Goal: Task Accomplishment & Management: Use online tool/utility

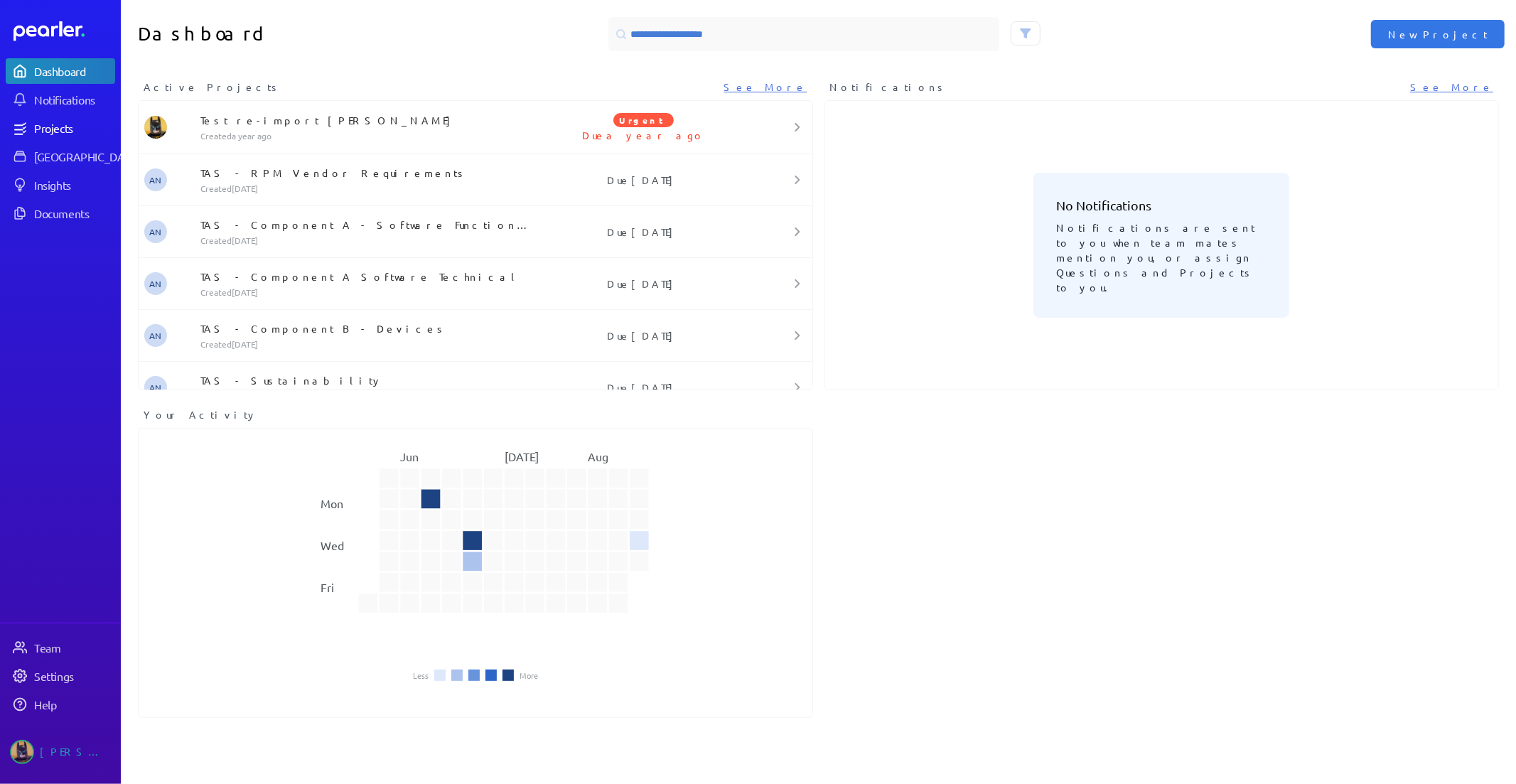
click at [52, 129] on div "Projects" at bounding box center [74, 128] width 80 height 14
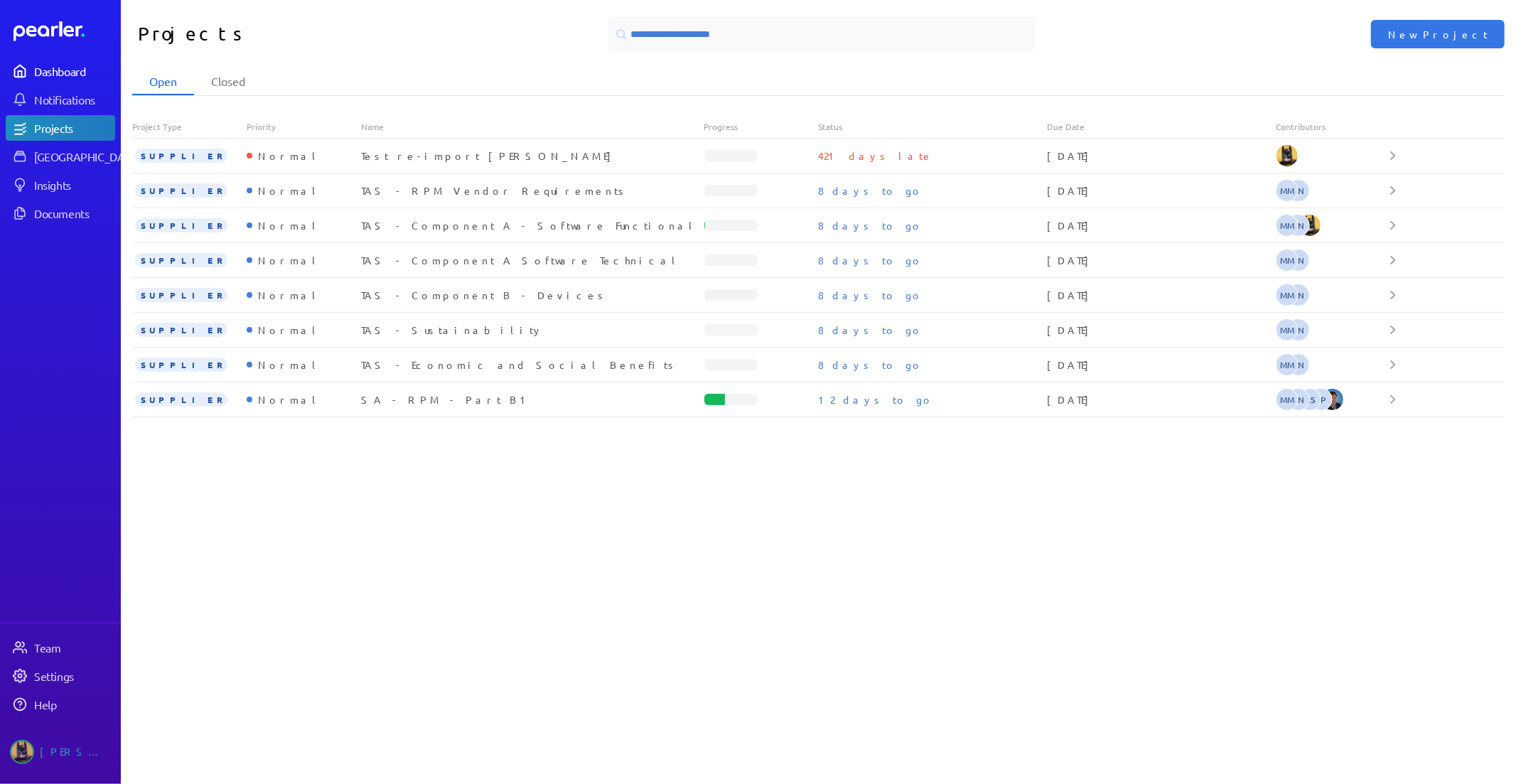
click at [53, 59] on link "Dashboard" at bounding box center [60, 70] width 109 height 25
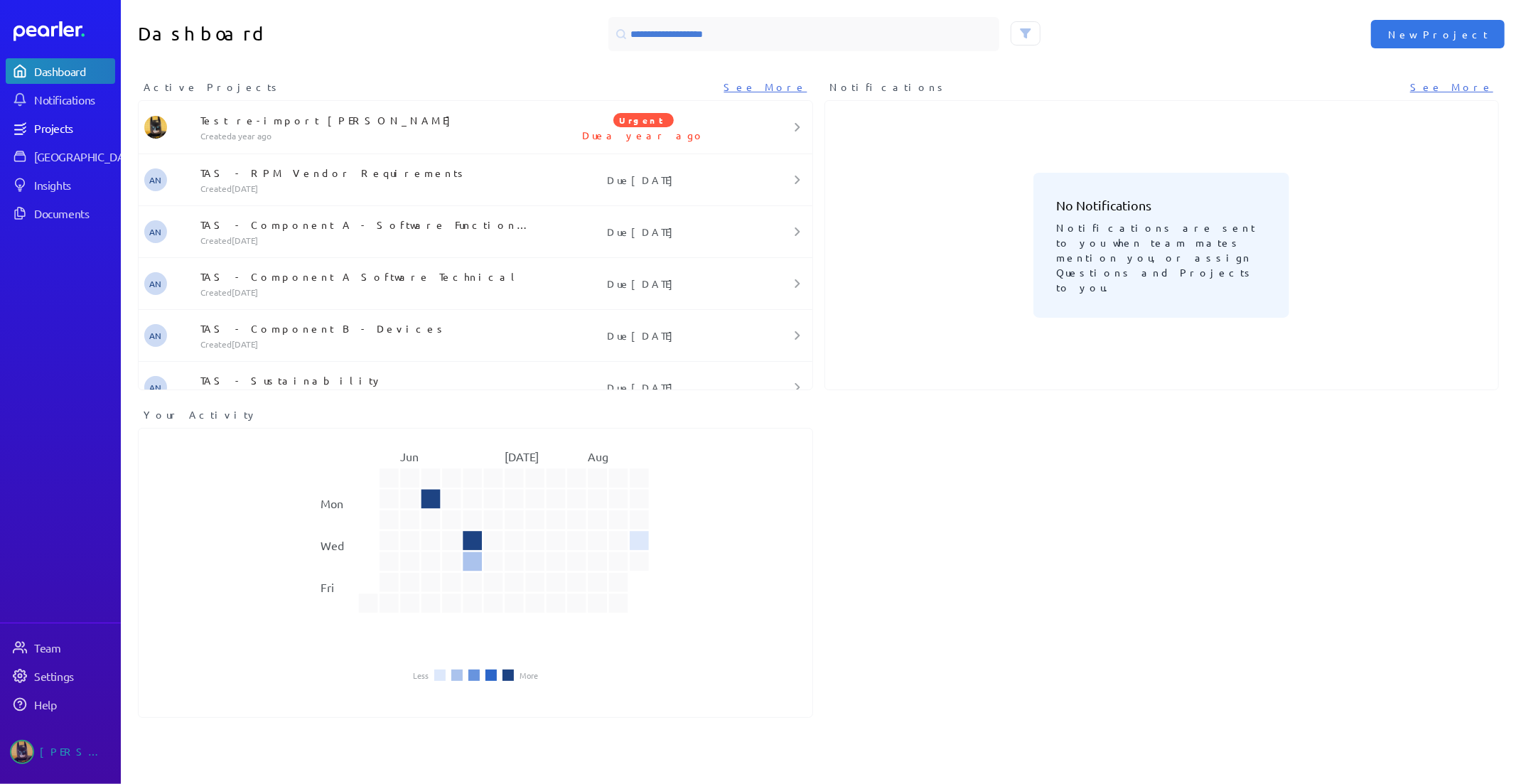
click at [46, 121] on div "Projects" at bounding box center [74, 128] width 80 height 14
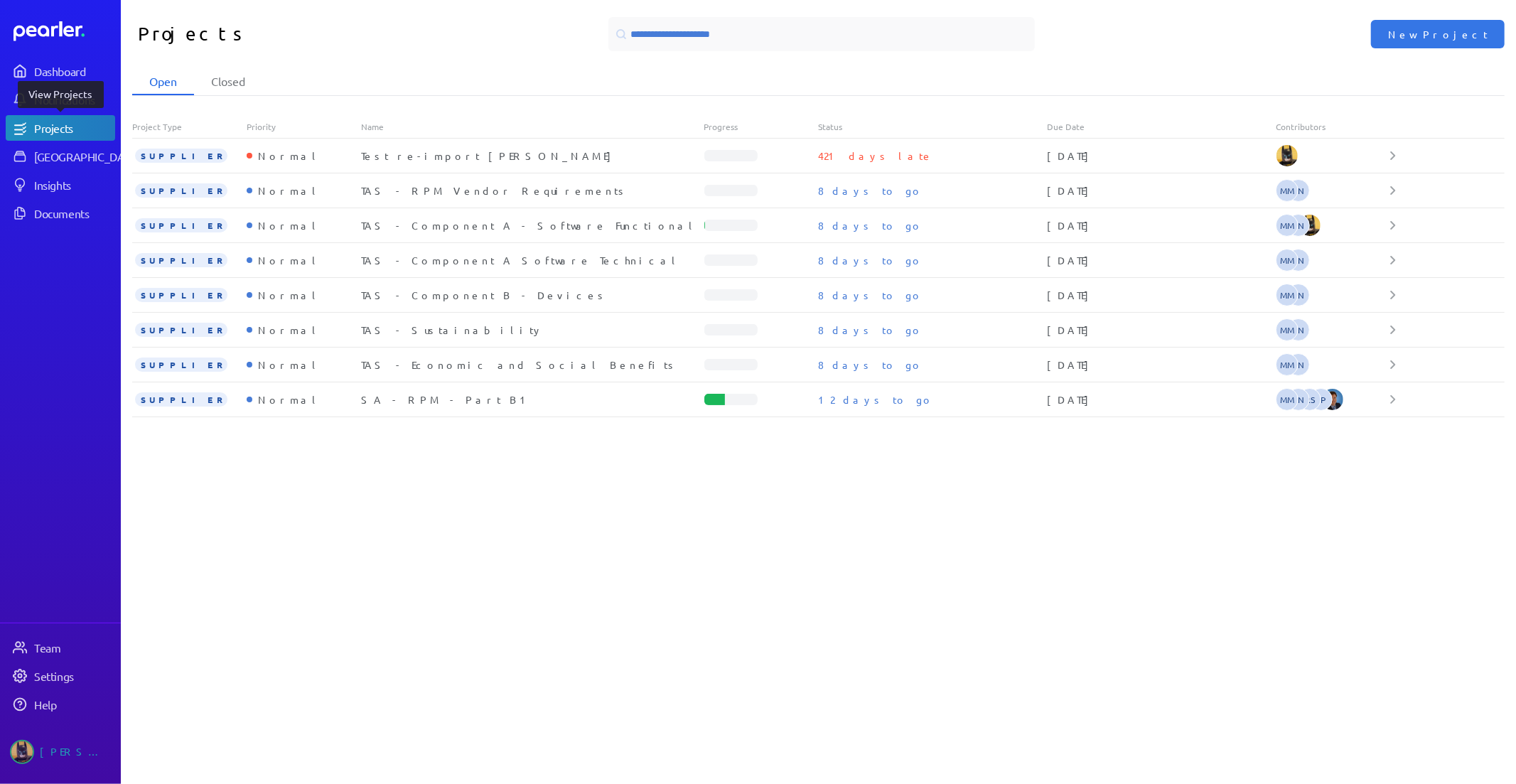
click at [53, 117] on link "Projects" at bounding box center [60, 128] width 109 height 25
click at [534, 225] on div "TAS - Component A - Software Functional" at bounding box center [533, 225] width 343 height 14
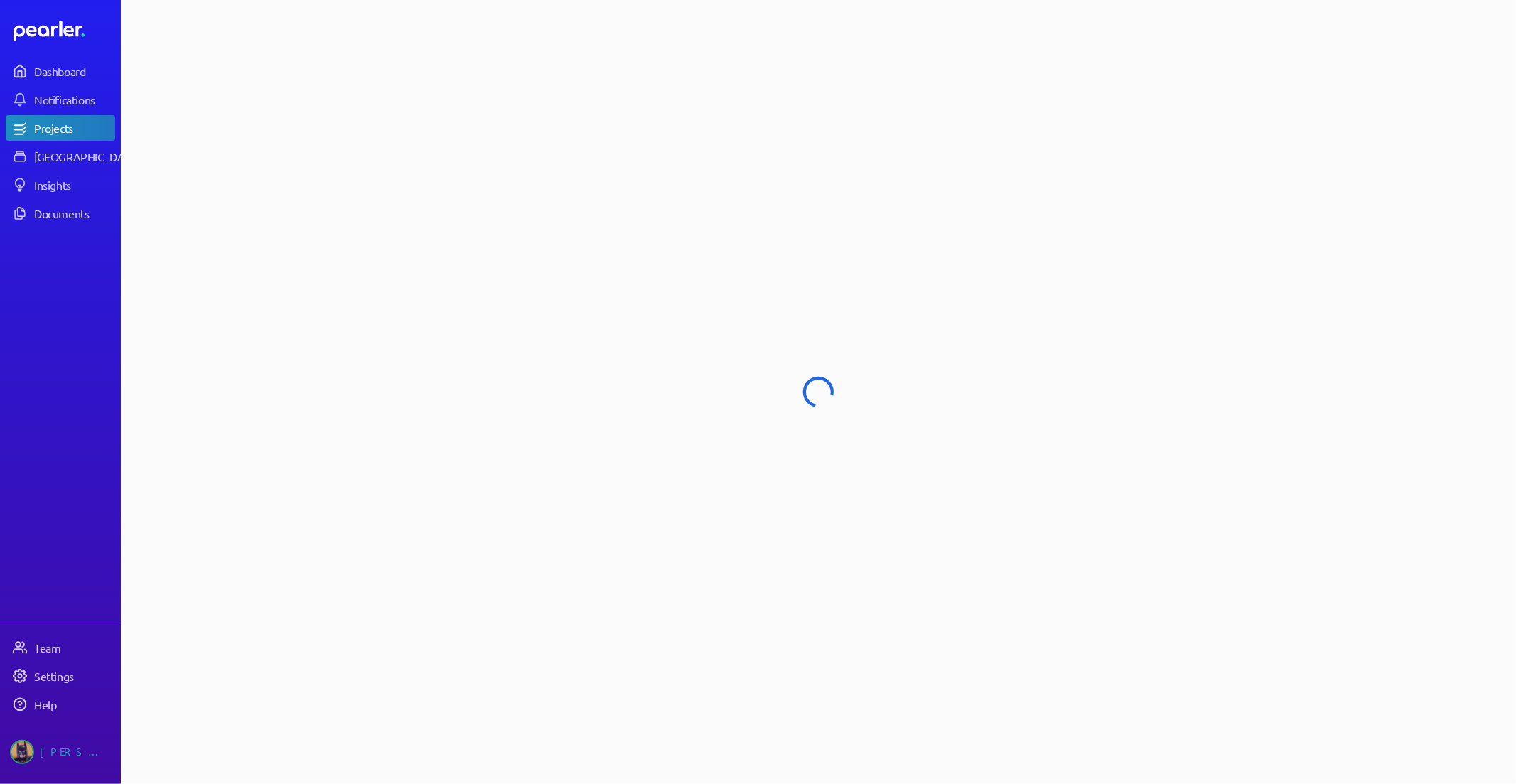
select select "******"
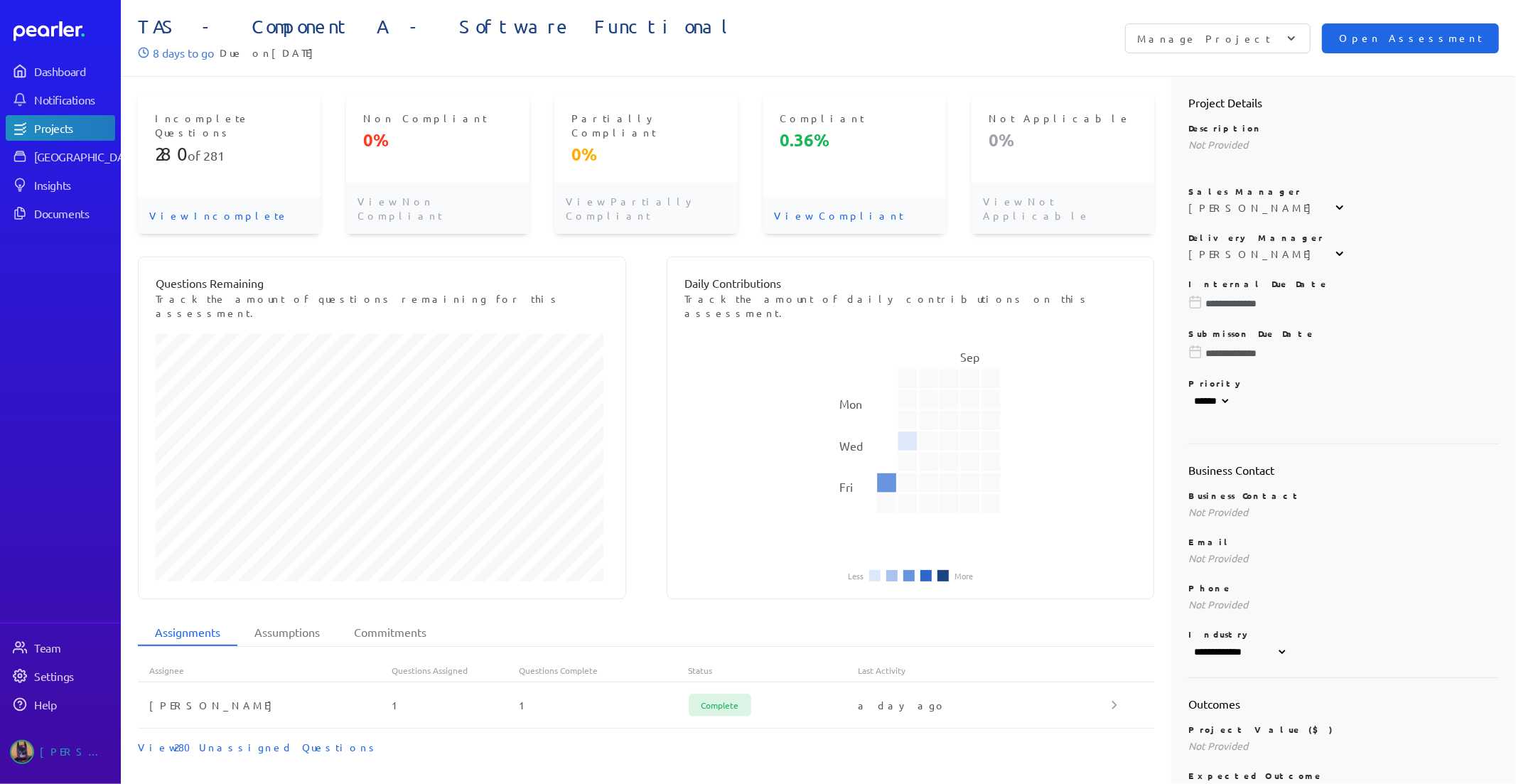
click at [1412, 31] on span "Open Assessment" at bounding box center [1410, 38] width 143 height 16
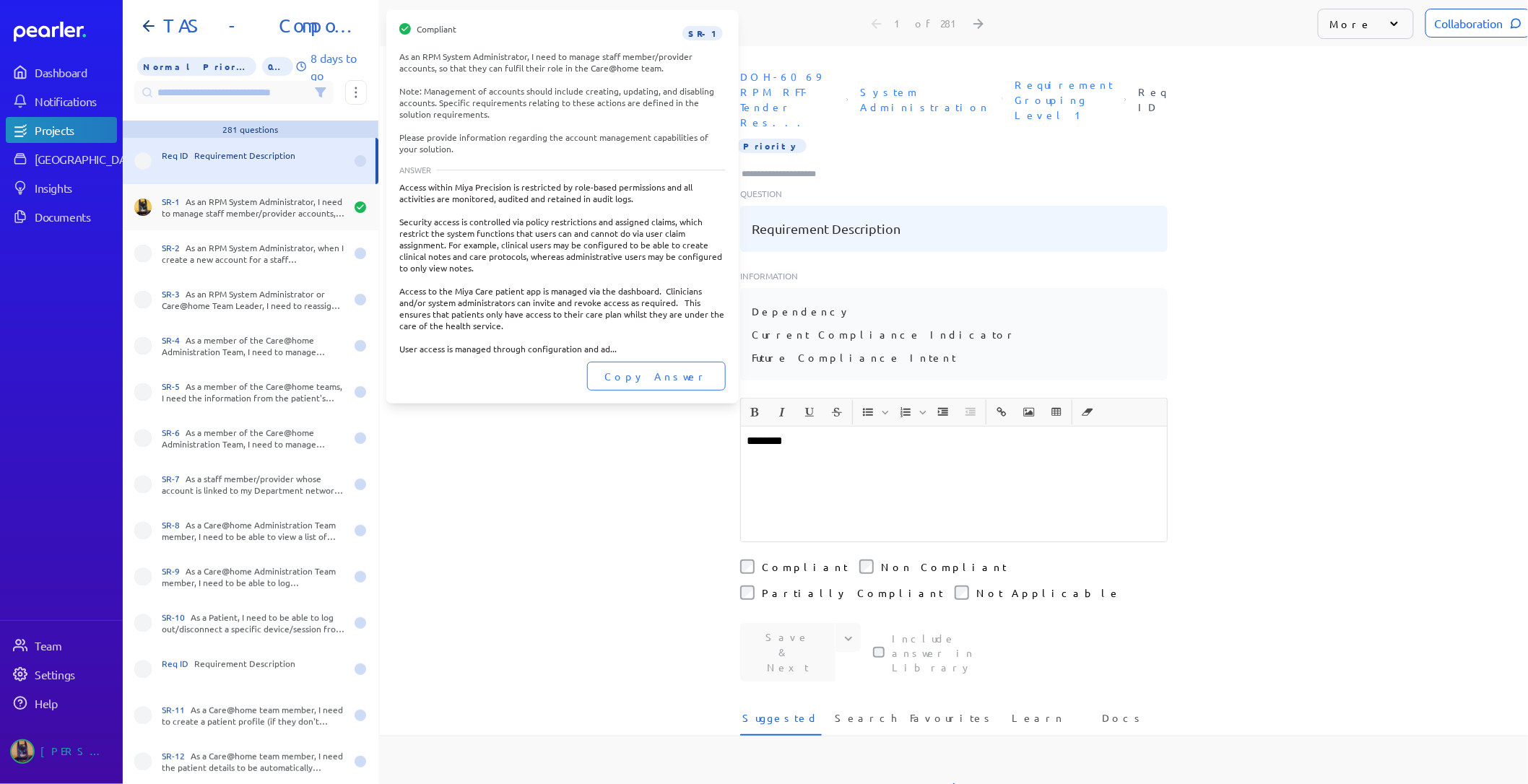
click at [278, 212] on div "SR-1 As an RPM System Administrator, I need to manage staff member/provider acc…" at bounding box center [253, 207] width 183 height 23
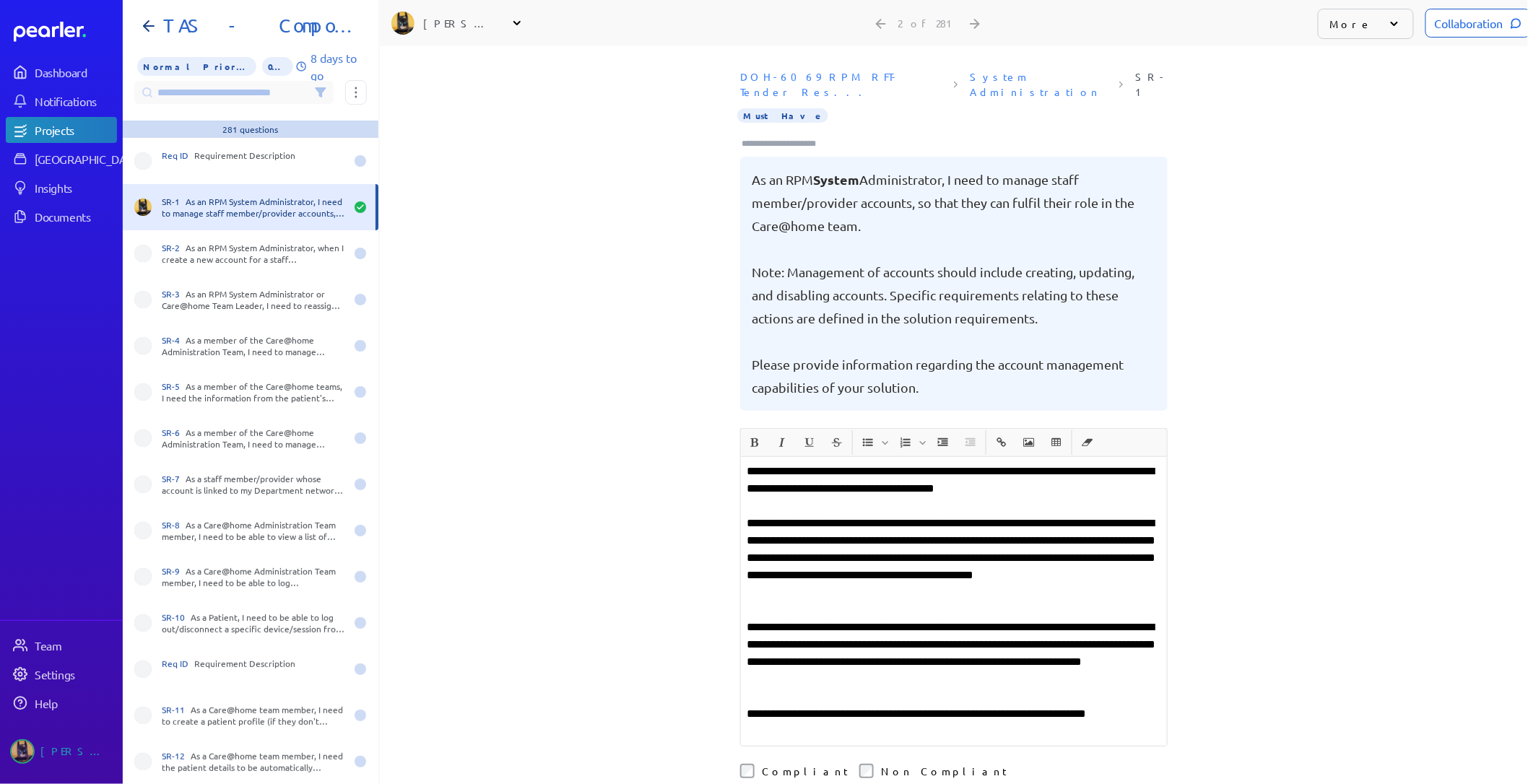
click at [1511, 25] on icon at bounding box center [1516, 24] width 11 height 11
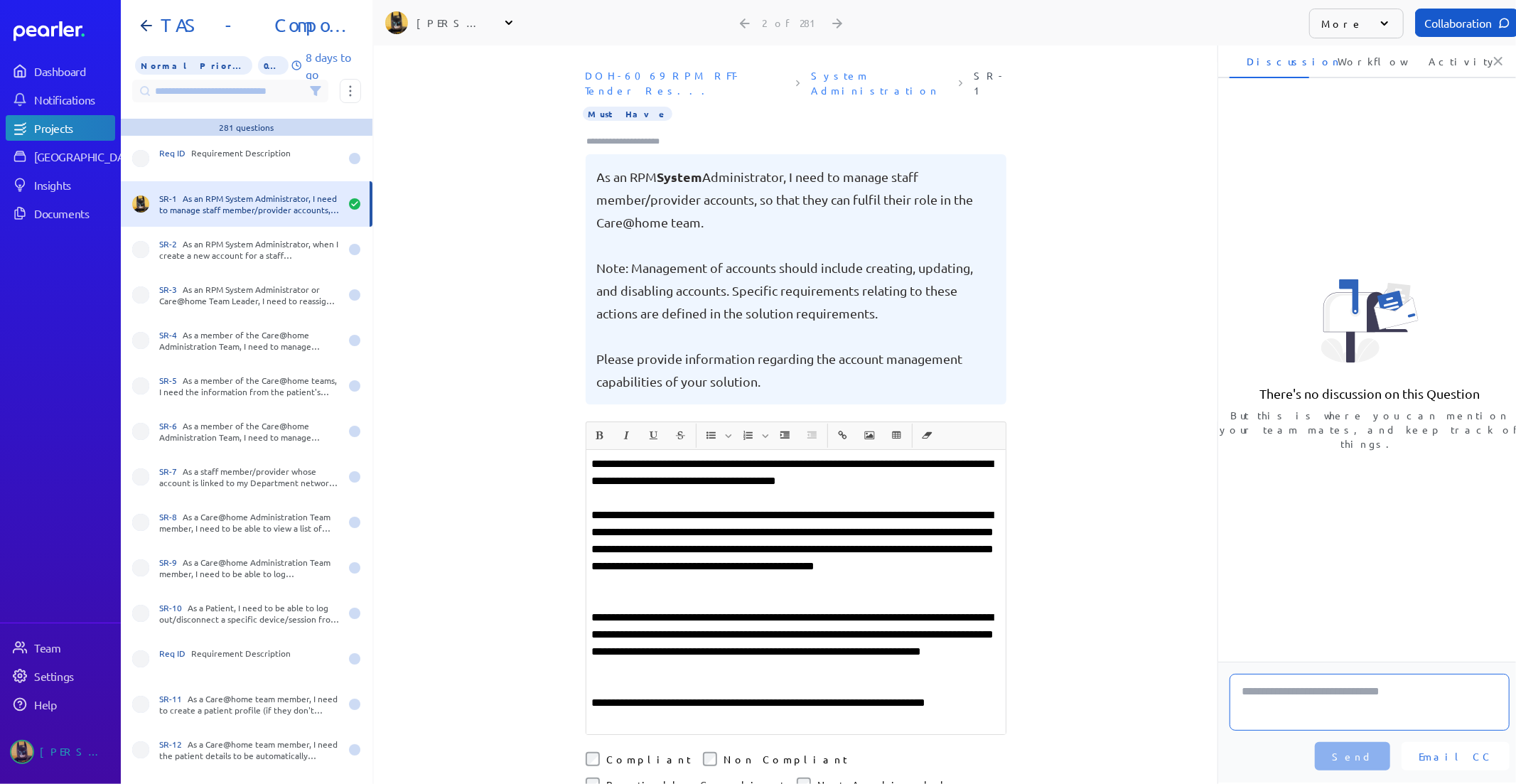
click at [1316, 690] on textarea at bounding box center [1370, 702] width 280 height 57
type textarea "**********"
click at [1390, 764] on button "Send" at bounding box center [1352, 756] width 75 height 28
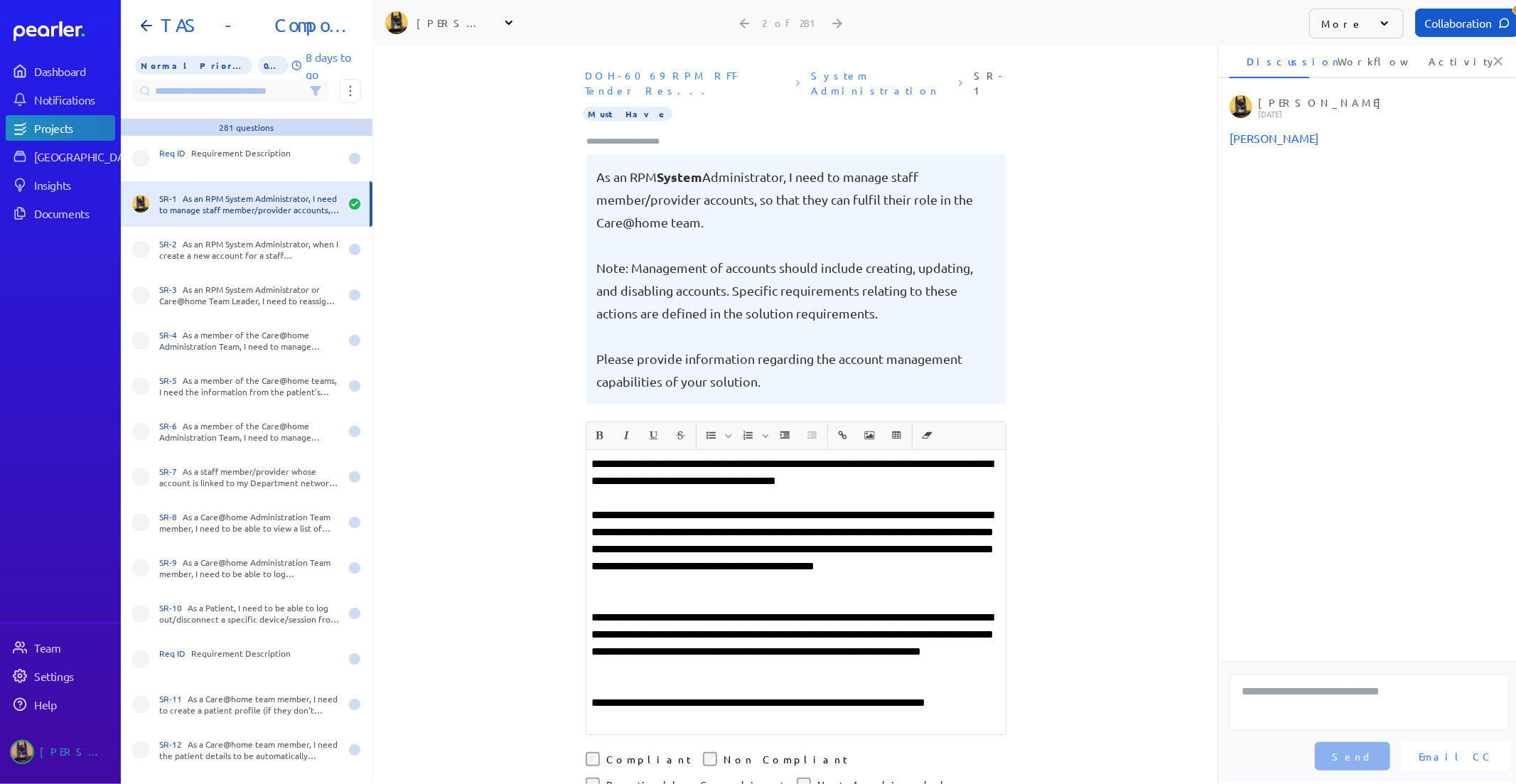
click at [458, 214] on div "DOH-6069 RPM RFT-Tender Res... System Administration SR-1 Must Have As an RPM S…" at bounding box center [796, 241] width 844 height 359
click at [457, 230] on div "DOH-6069 RPM RFT-Tender Res... System Administration SR-1 Must Have As an RPM S…" at bounding box center [796, 241] width 844 height 359
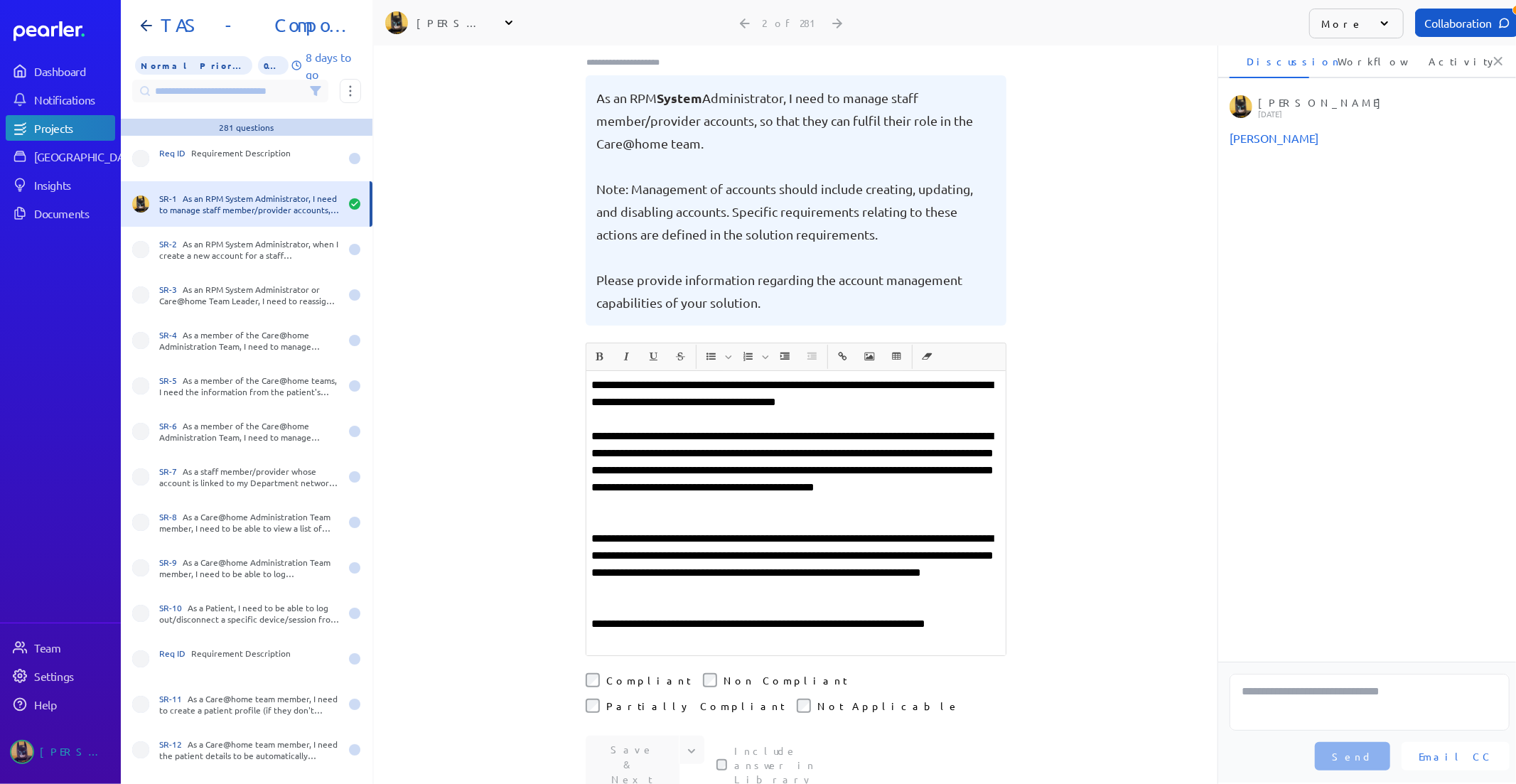
click at [1070, 601] on div "**********" at bounding box center [796, 335] width 844 height 738
click at [1458, 22] on div "Collaboration" at bounding box center [1467, 22] width 104 height 28
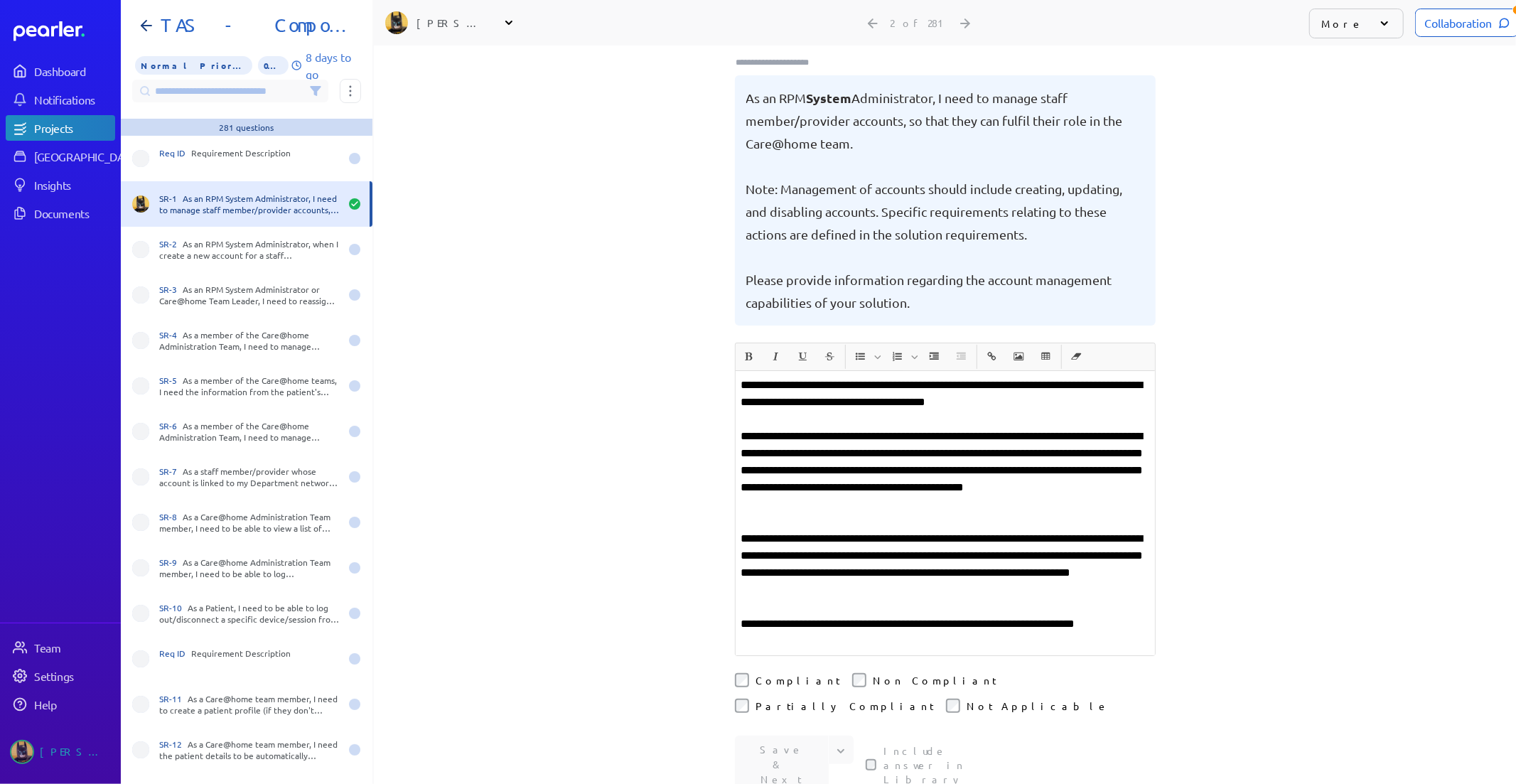
click at [1458, 22] on div "Collaboration" at bounding box center [1467, 22] width 104 height 28
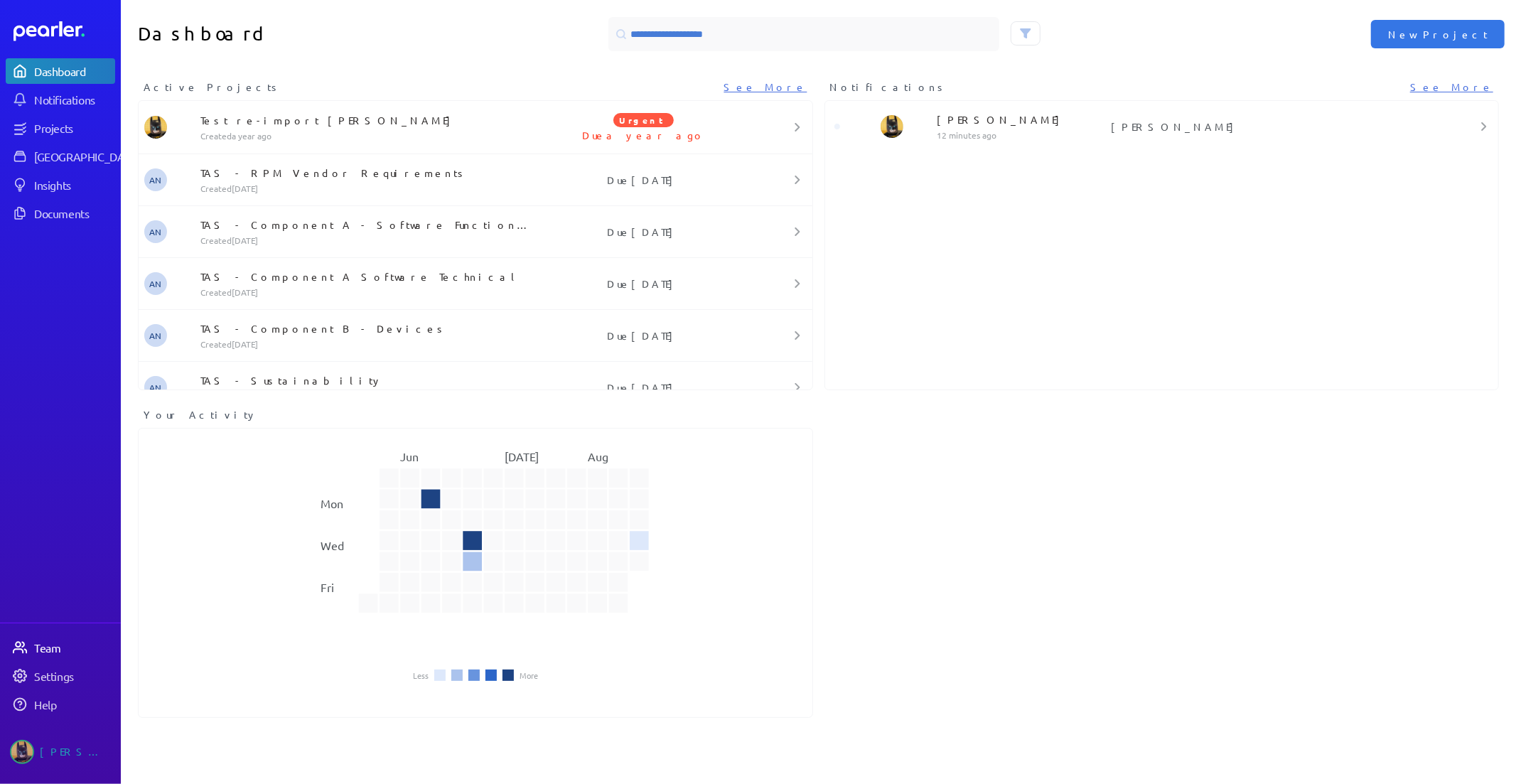
click at [33, 641] on div "Team" at bounding box center [63, 648] width 101 height 14
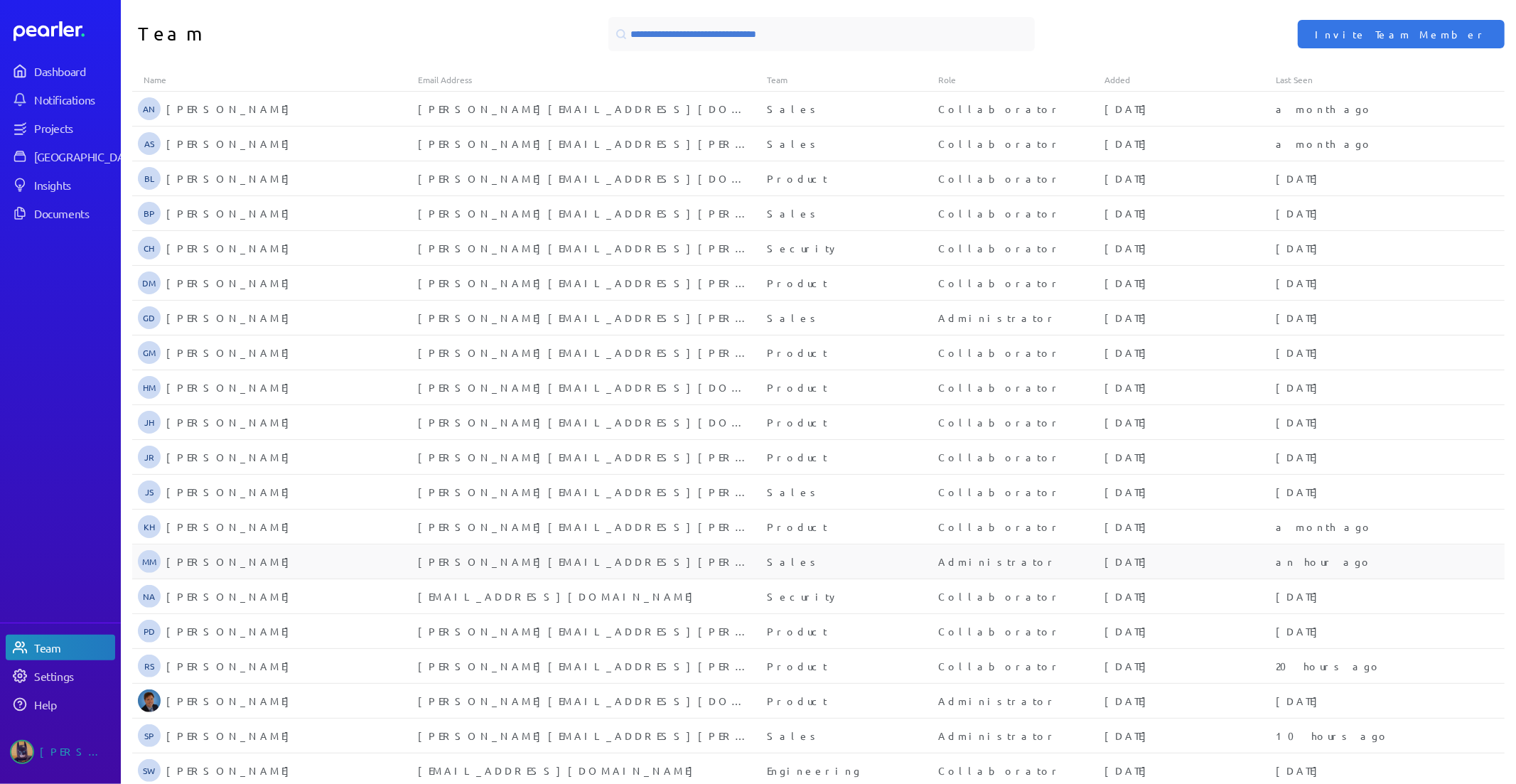
click at [1315, 565] on div "an hour ago" at bounding box center [1361, 562] width 171 height 14
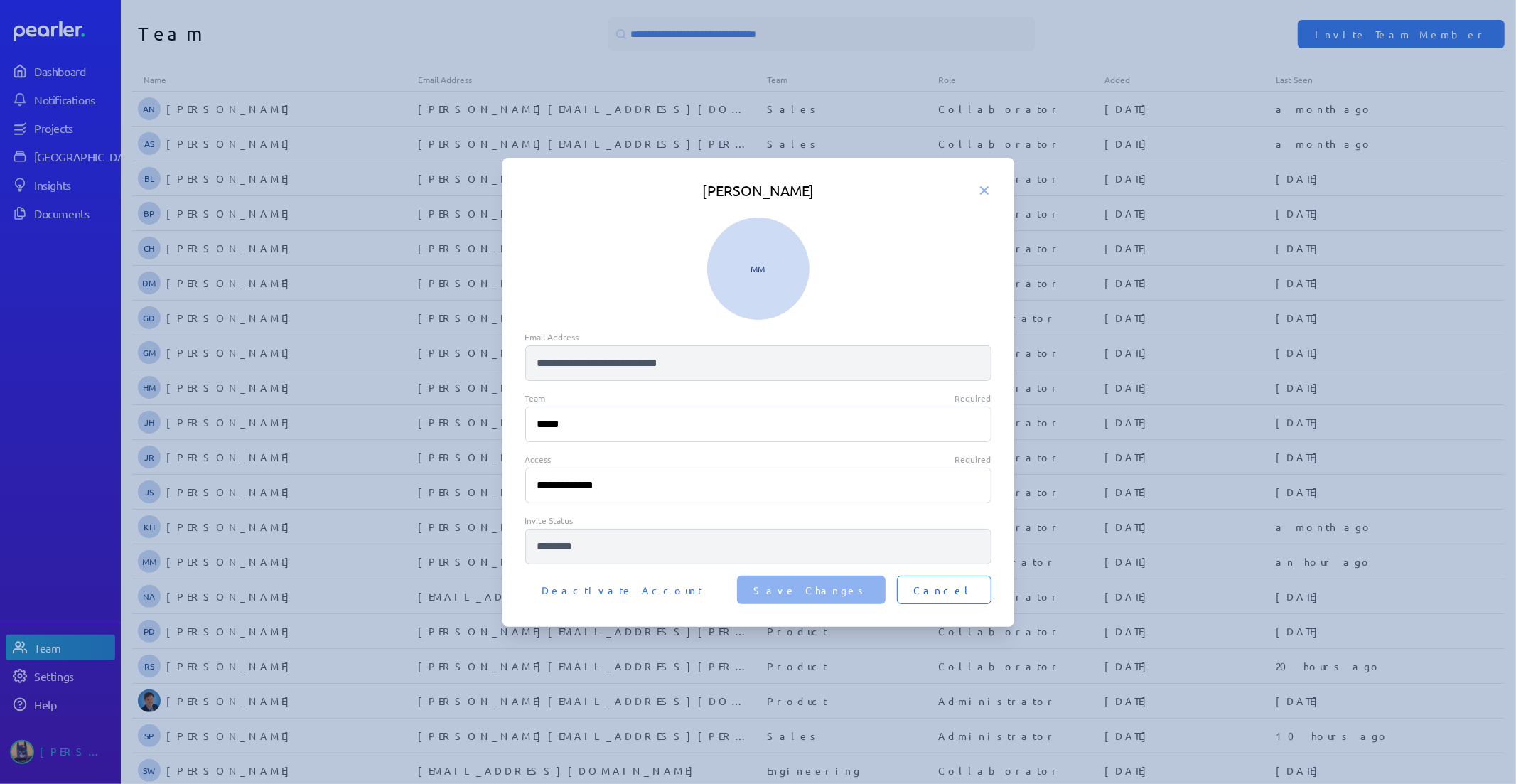
click at [953, 583] on span "Cancel" at bounding box center [944, 590] width 60 height 14
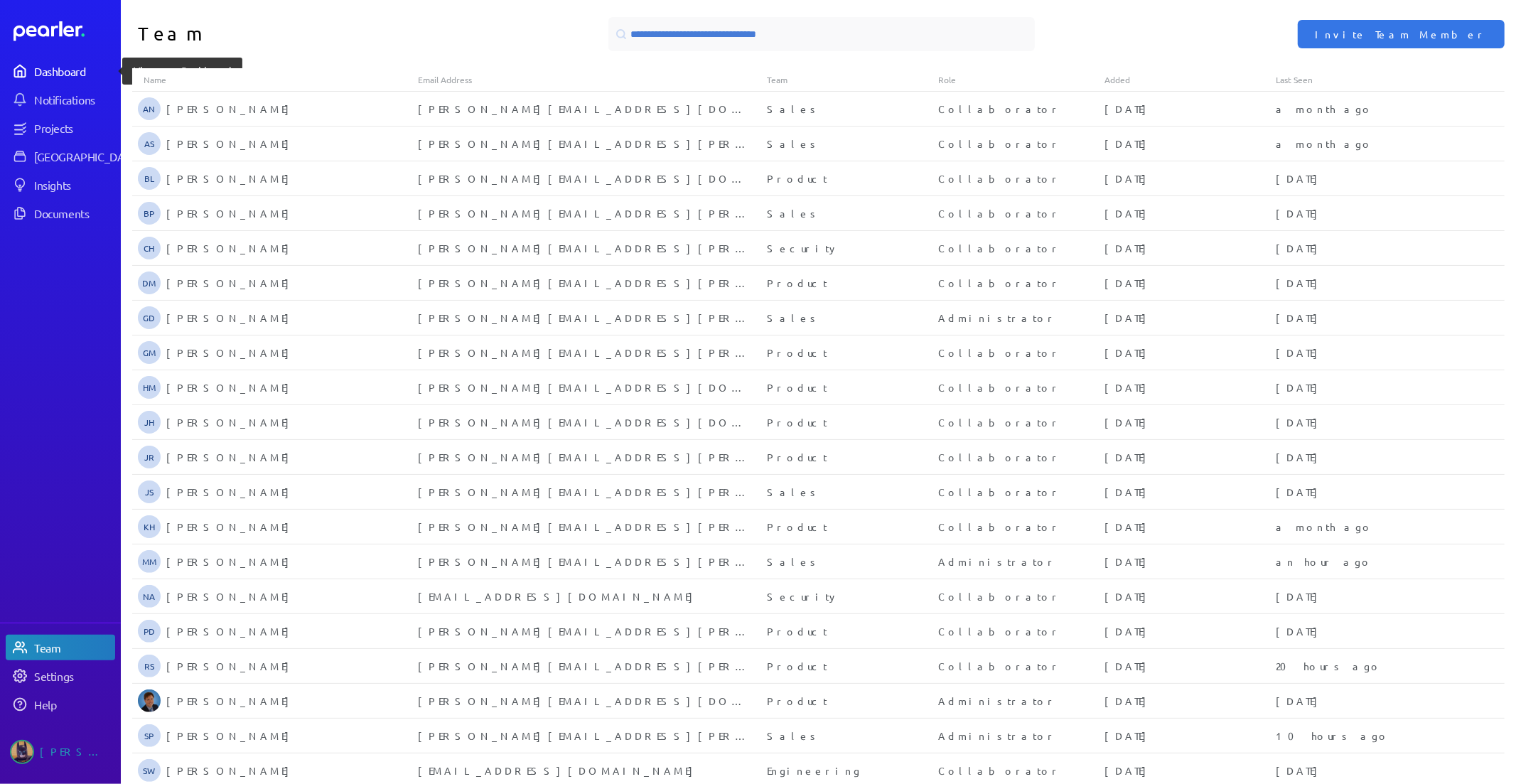
click at [78, 67] on div "Dashboard" at bounding box center [74, 71] width 80 height 14
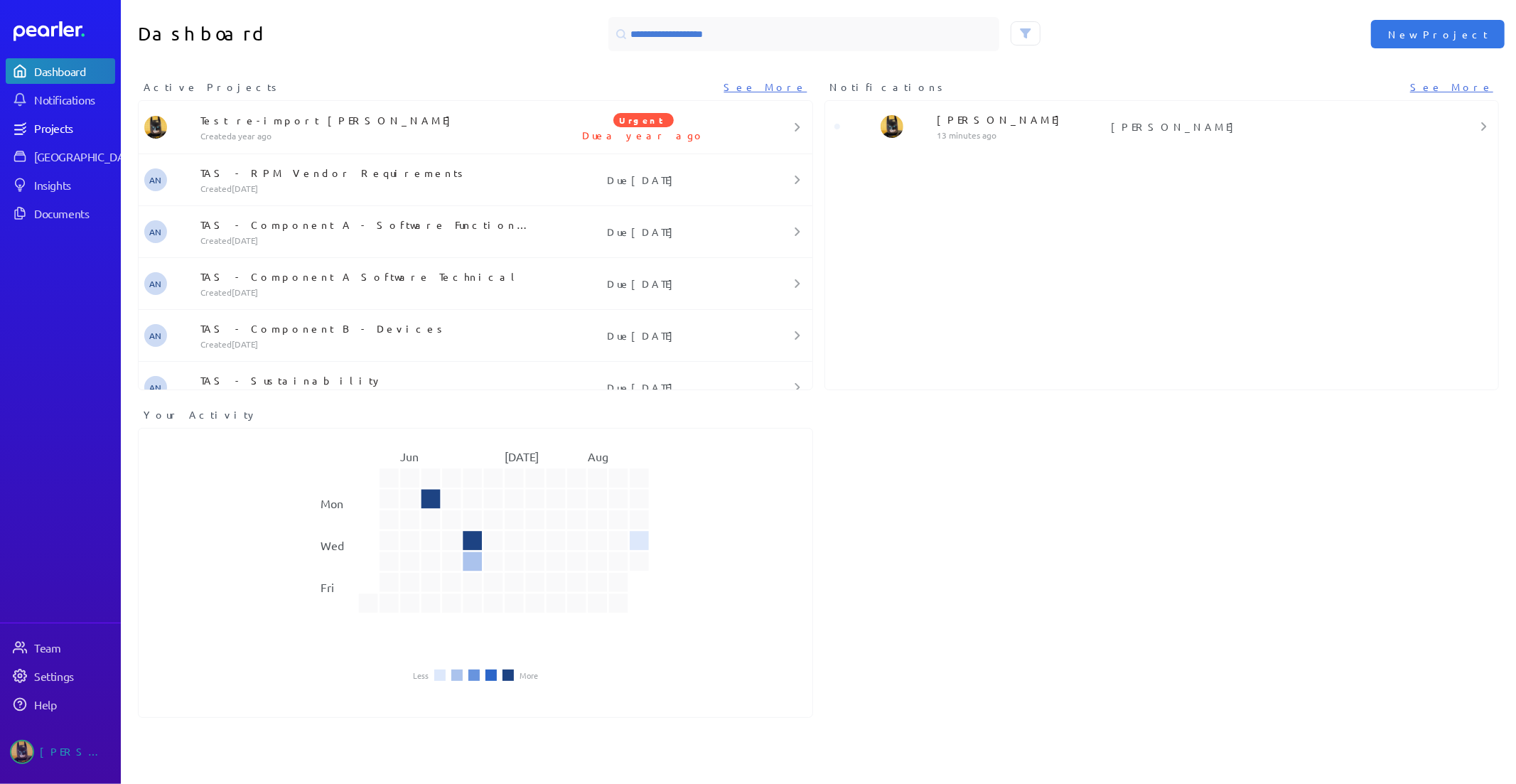
drag, startPoint x: 51, startPoint y: 129, endPoint x: 68, endPoint y: 116, distance: 21.4
click at [51, 128] on div "Projects" at bounding box center [74, 128] width 80 height 14
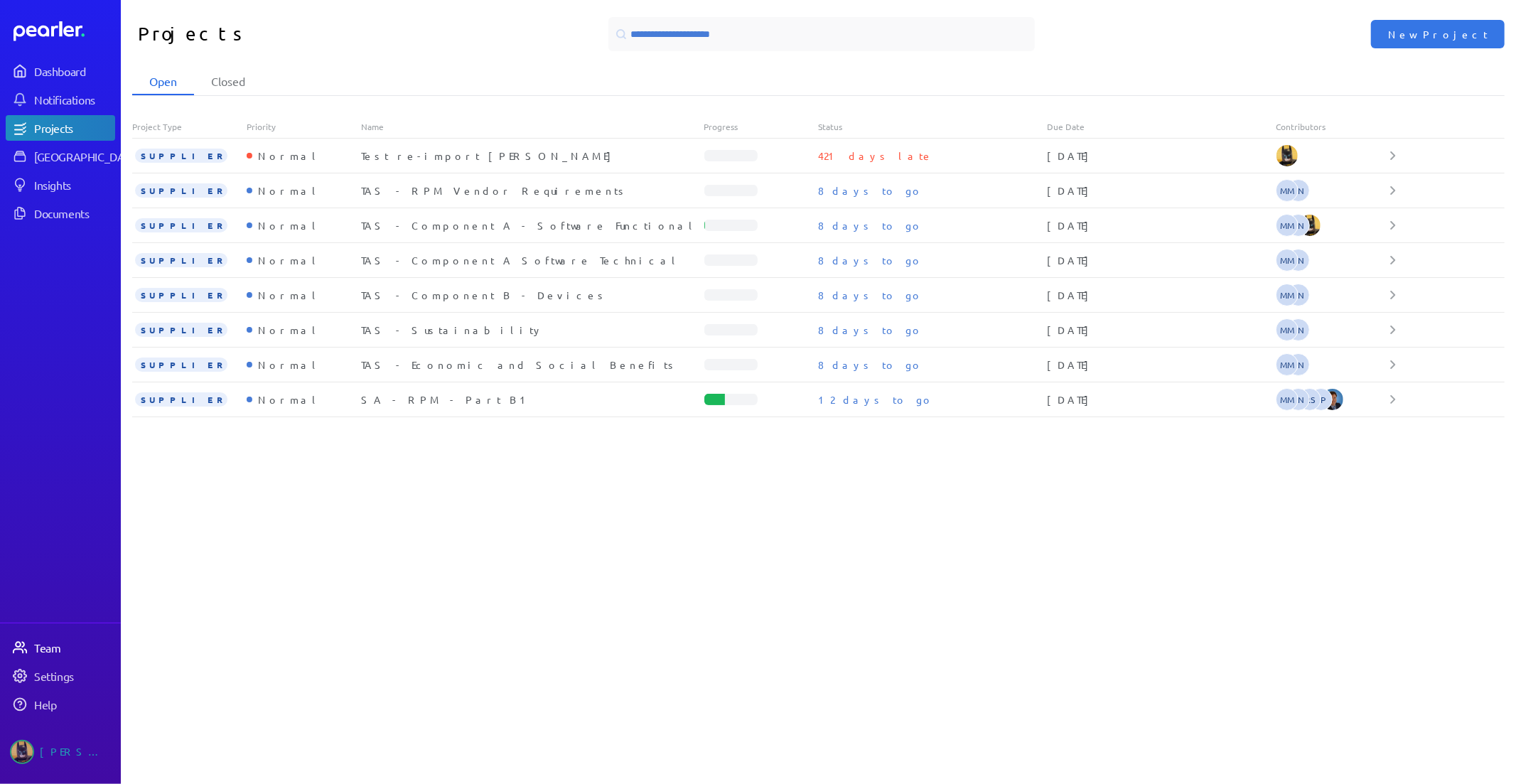
click at [78, 641] on div "Team" at bounding box center [74, 648] width 80 height 14
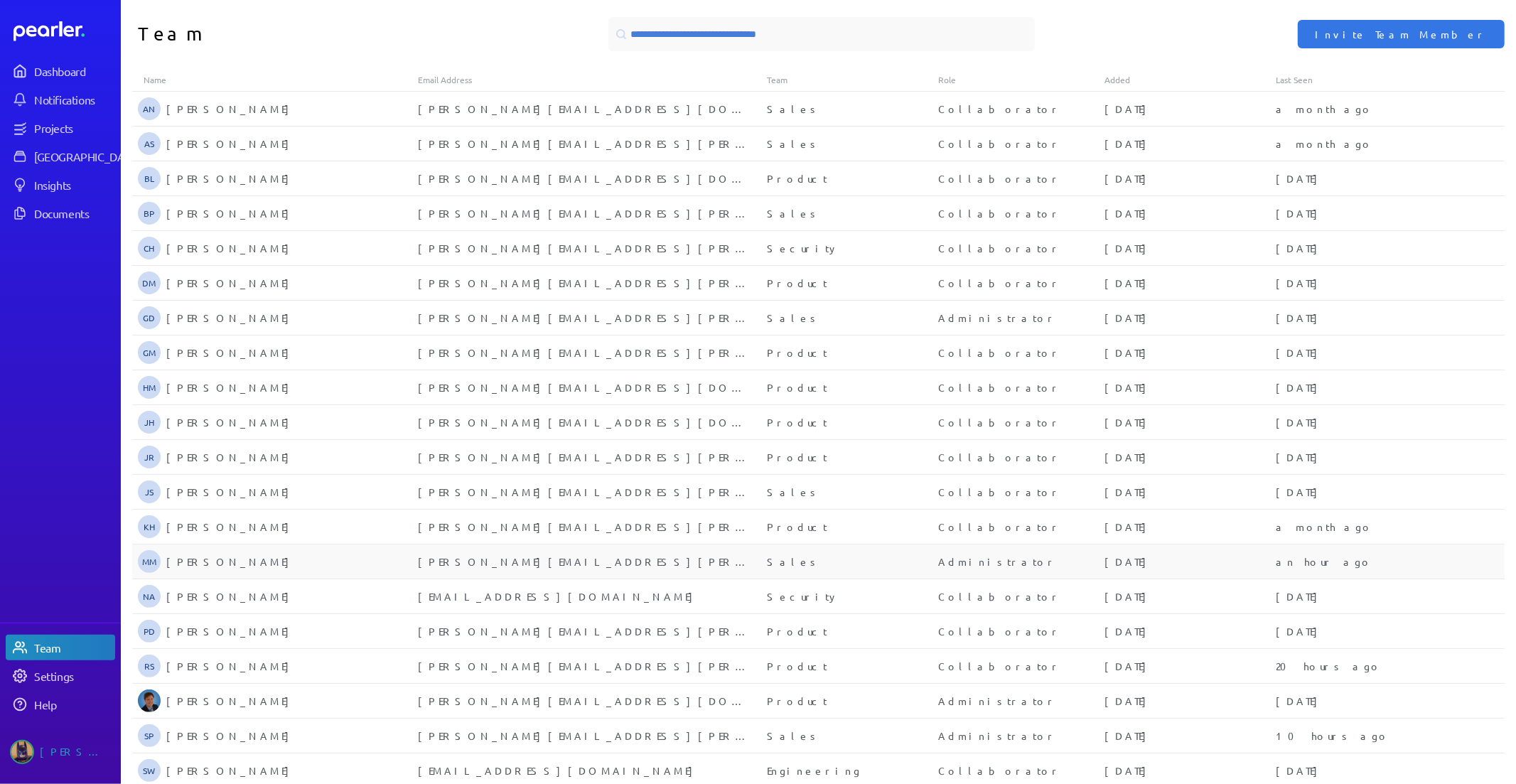
click at [1329, 562] on div "an hour ago" at bounding box center [1361, 562] width 171 height 14
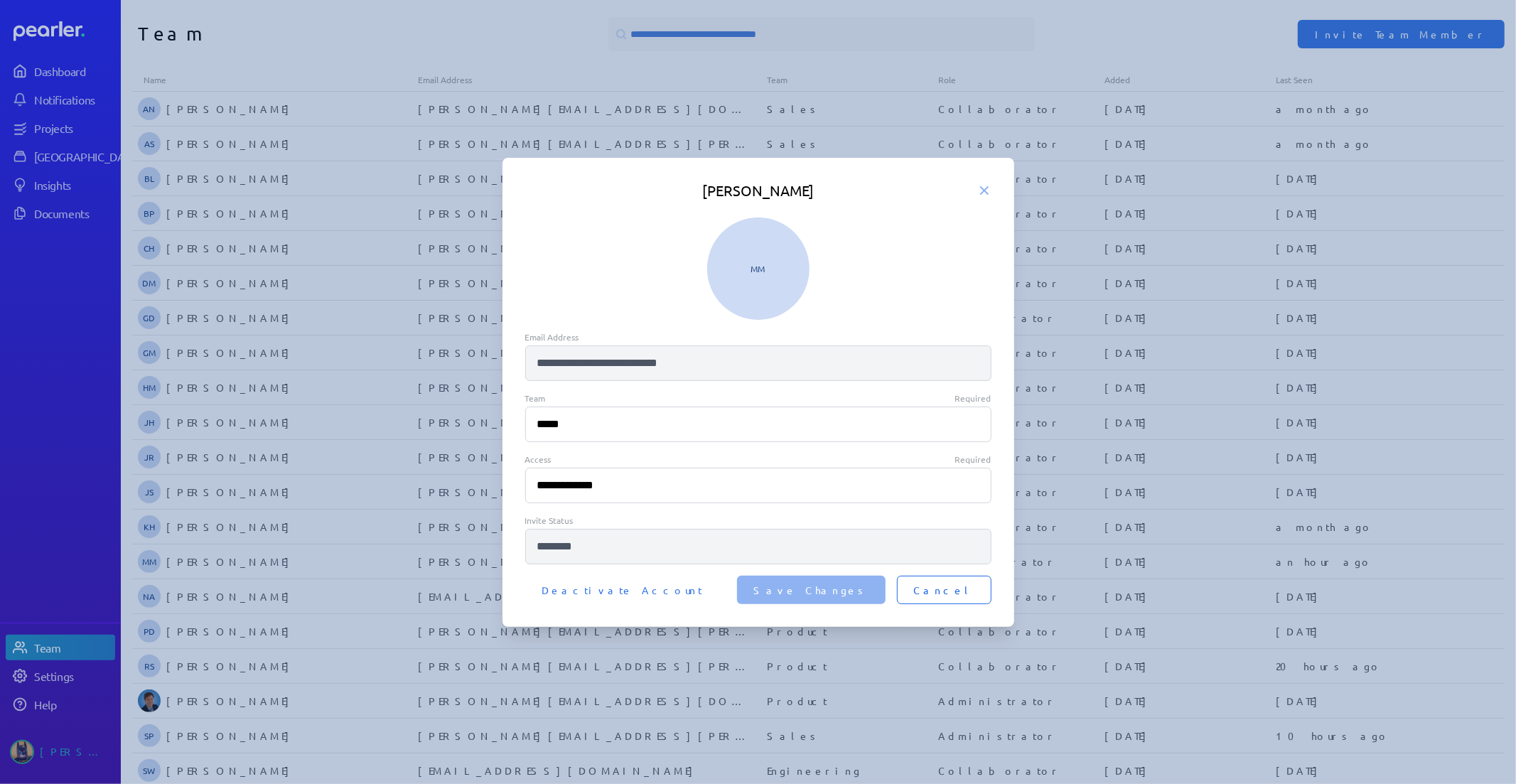
click at [971, 583] on span "Cancel" at bounding box center [944, 590] width 60 height 14
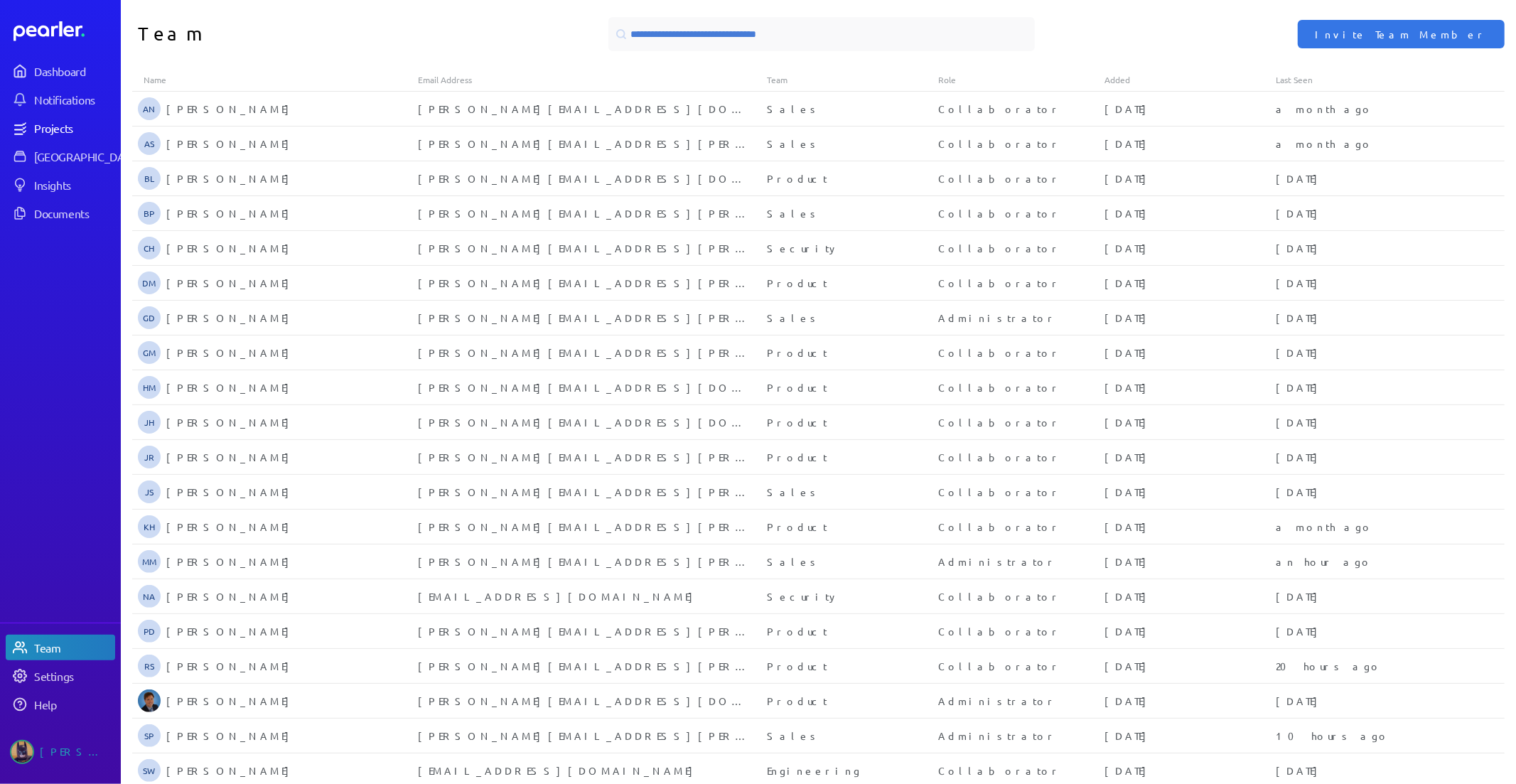
click at [62, 133] on div "Projects" at bounding box center [74, 128] width 80 height 14
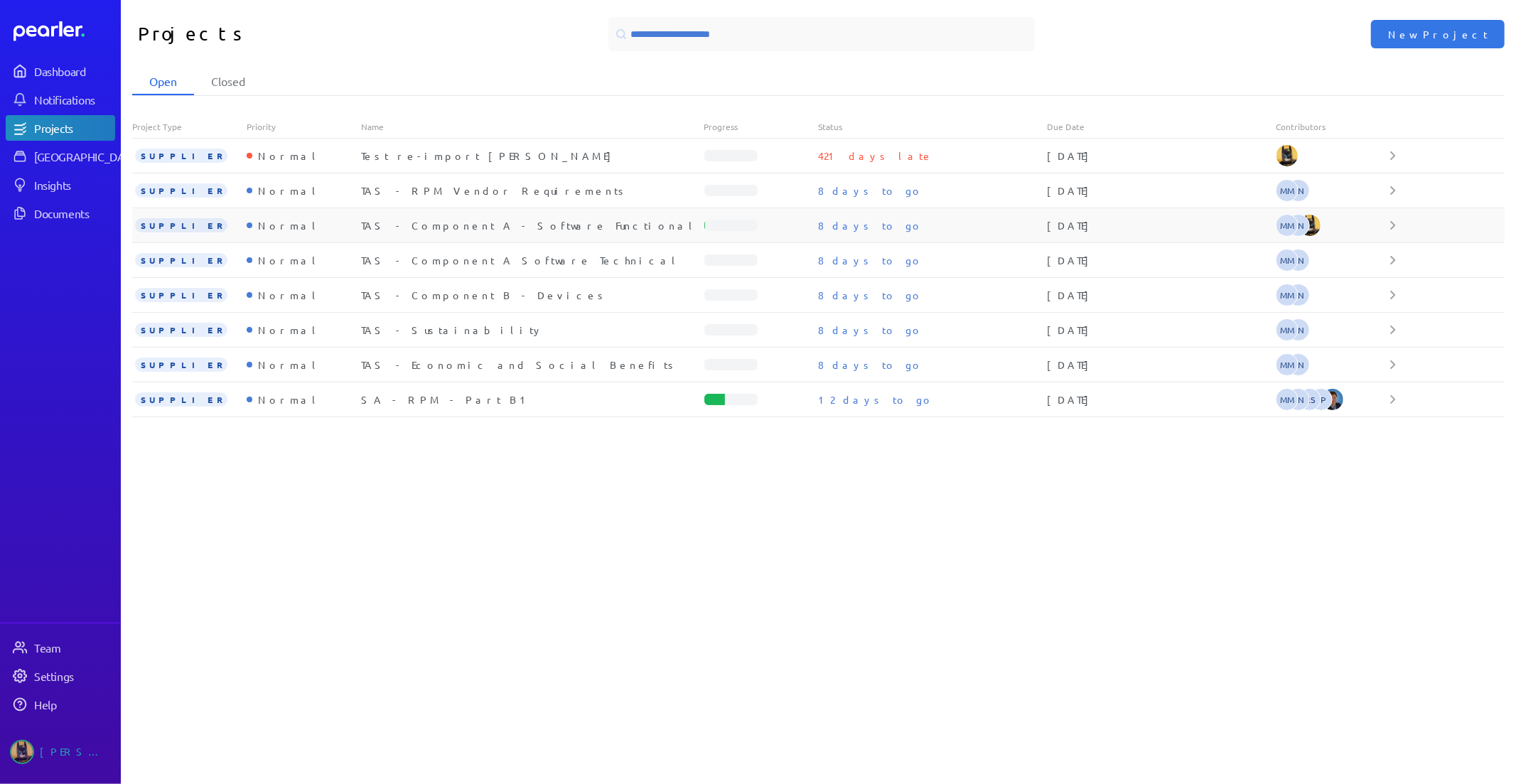
click at [491, 226] on div "TAS - Component A - Software Functional" at bounding box center [533, 225] width 343 height 14
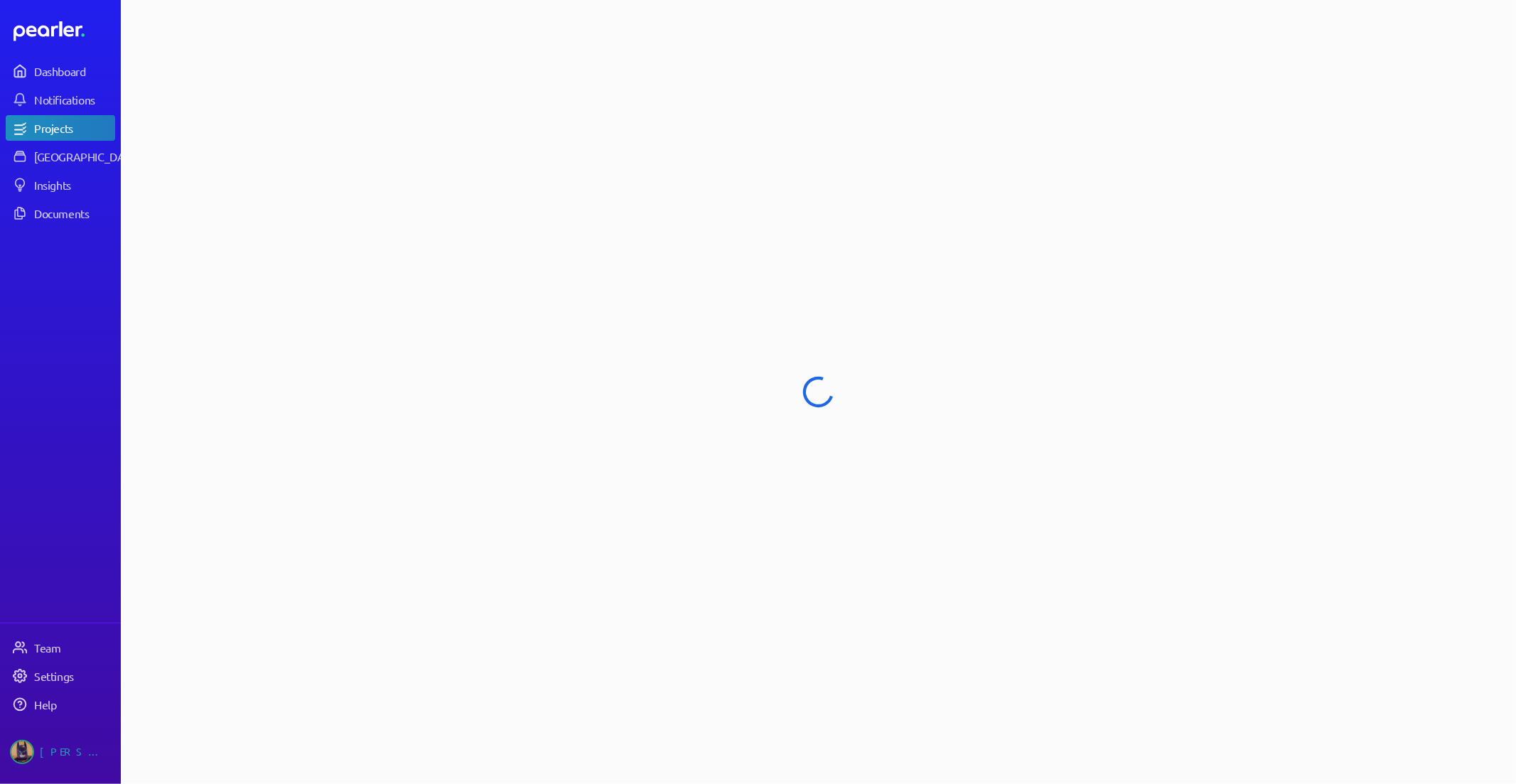
select select "******"
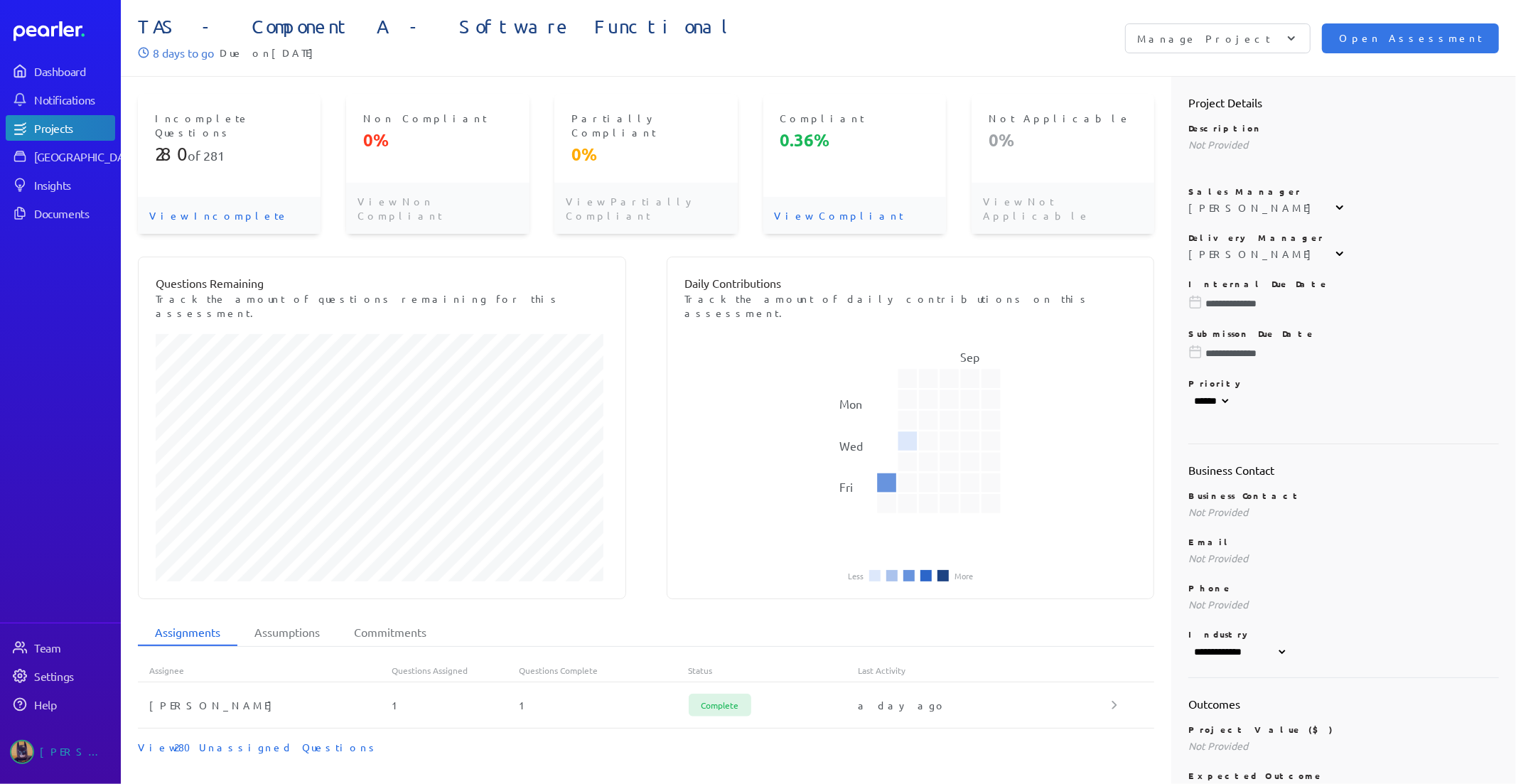
click at [46, 123] on div "Projects" at bounding box center [74, 128] width 80 height 14
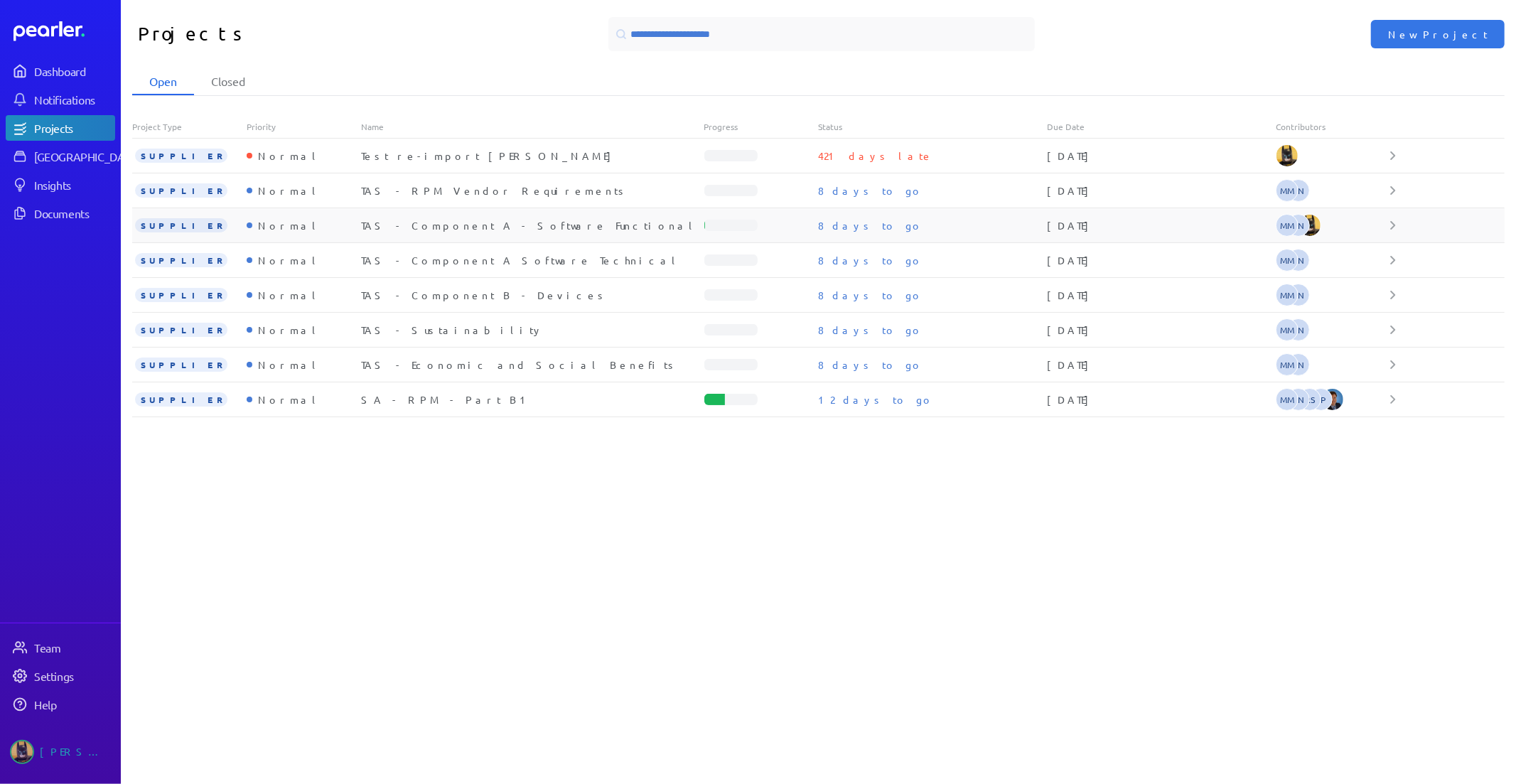
click at [478, 228] on div "TAS - Component A - Software Functional" at bounding box center [533, 225] width 343 height 14
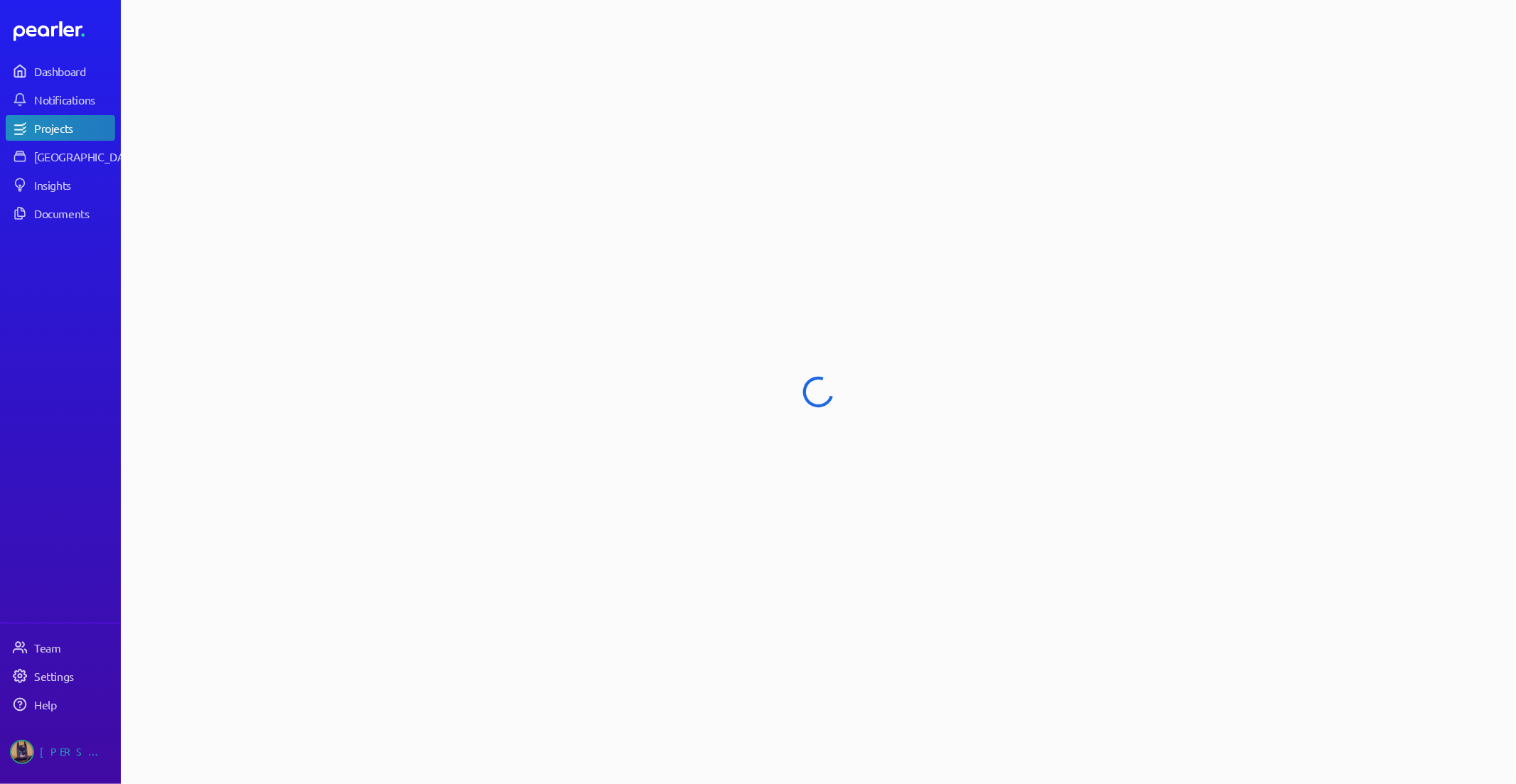
select select "******"
